Goal: Task Accomplishment & Management: Manage account settings

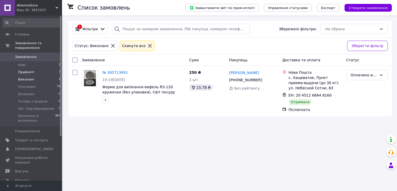
click at [27, 70] on span "Прийняті" at bounding box center [26, 72] width 16 height 5
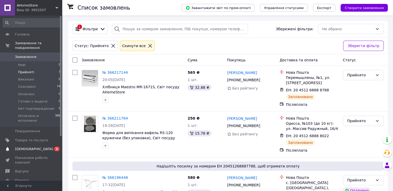
click at [24, 146] on span "[DEMOGRAPHIC_DATA]" at bounding box center [34, 148] width 38 height 5
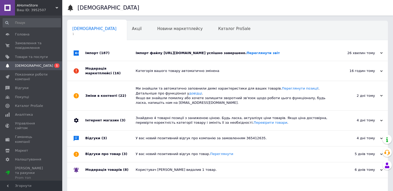
click at [124, 55] on div "Імпорт (187)" at bounding box center [110, 52] width 50 height 15
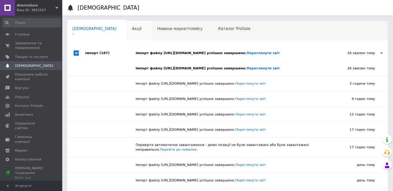
click at [127, 29] on div "Акції 0" at bounding box center [139, 31] width 25 height 20
